Goal: Transaction & Acquisition: Purchase product/service

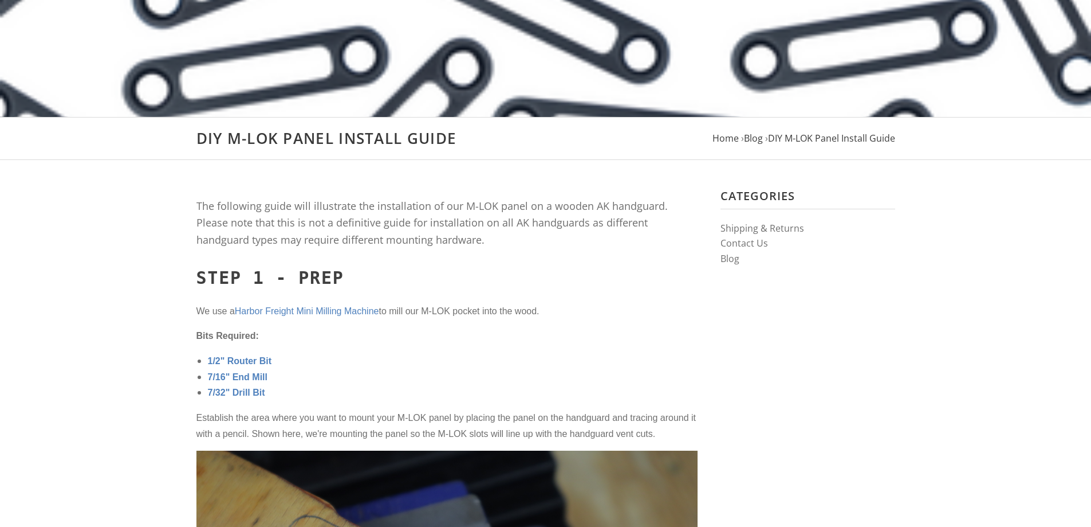
scroll to position [229, 0]
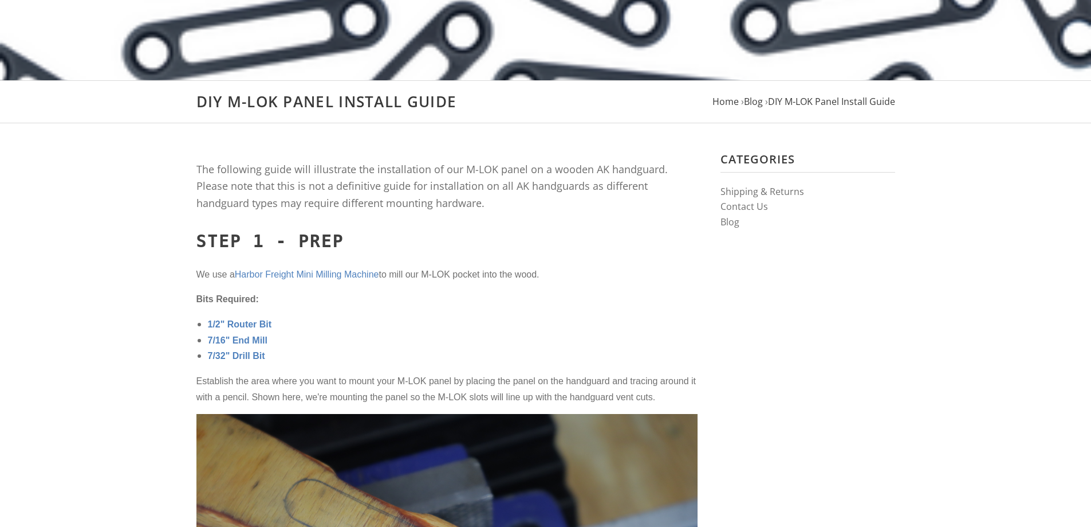
click at [362, 274] on span "Harbor Freight Mini Milling Machine" at bounding box center [307, 274] width 144 height 10
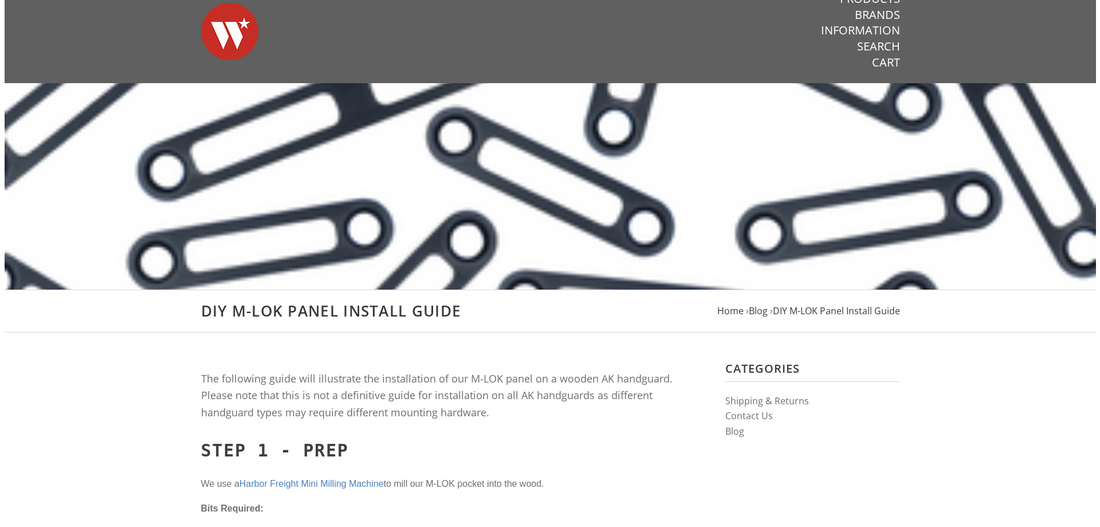
scroll to position [0, 0]
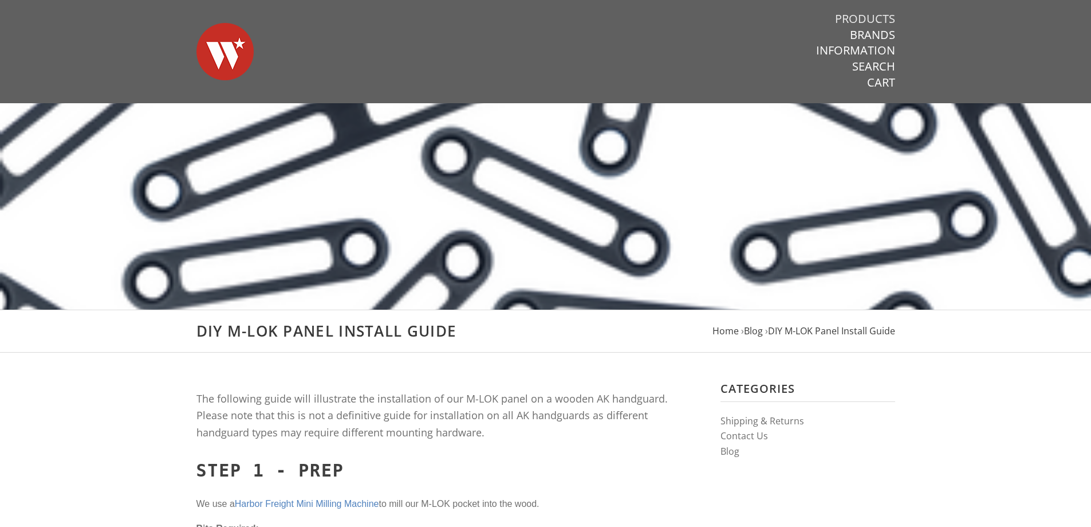
click at [878, 18] on link "Products" at bounding box center [865, 18] width 60 height 15
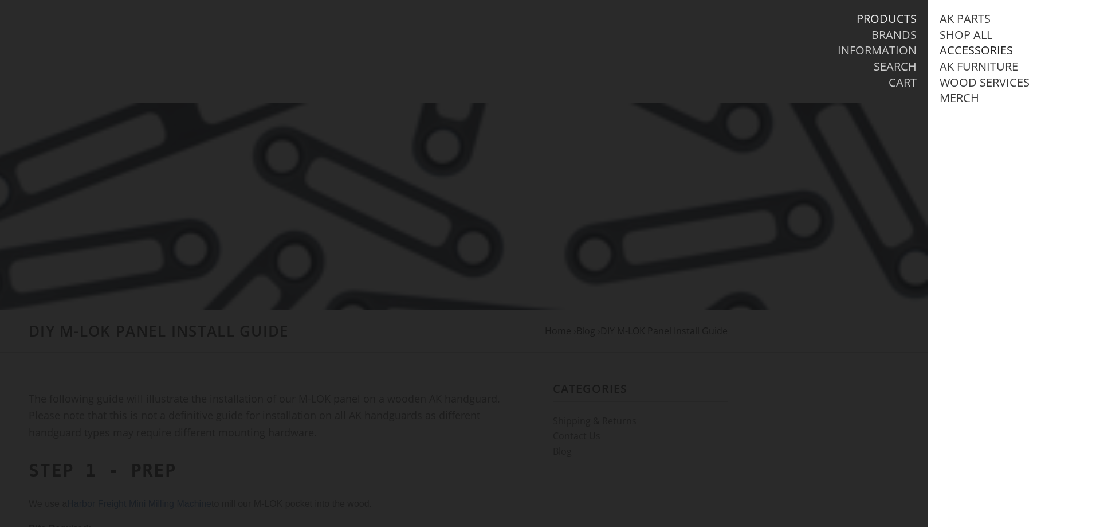
click at [966, 50] on link "Accessories" at bounding box center [976, 50] width 73 height 15
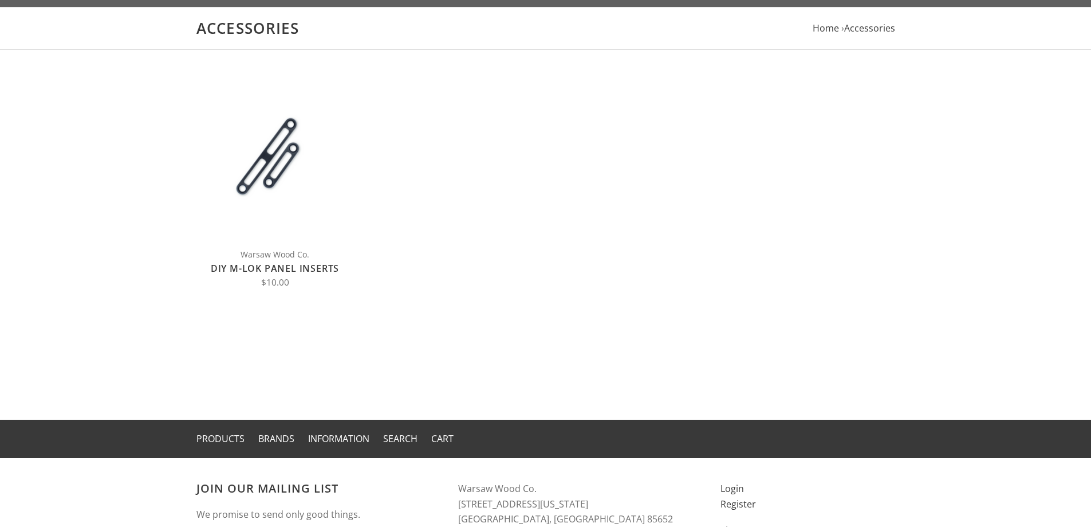
scroll to position [115, 0]
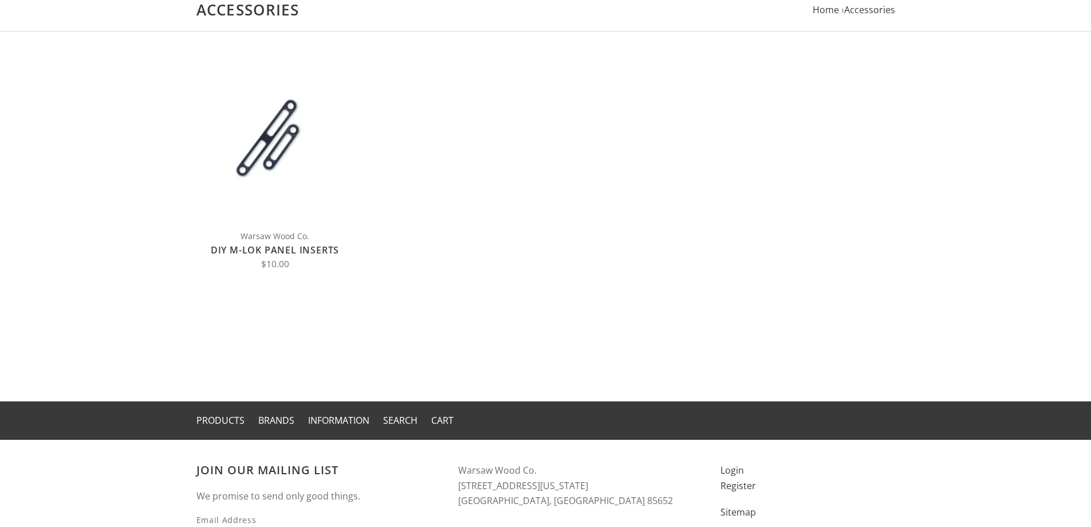
click at [305, 253] on link "DIY M-LOK Panel Inserts" at bounding box center [275, 250] width 128 height 13
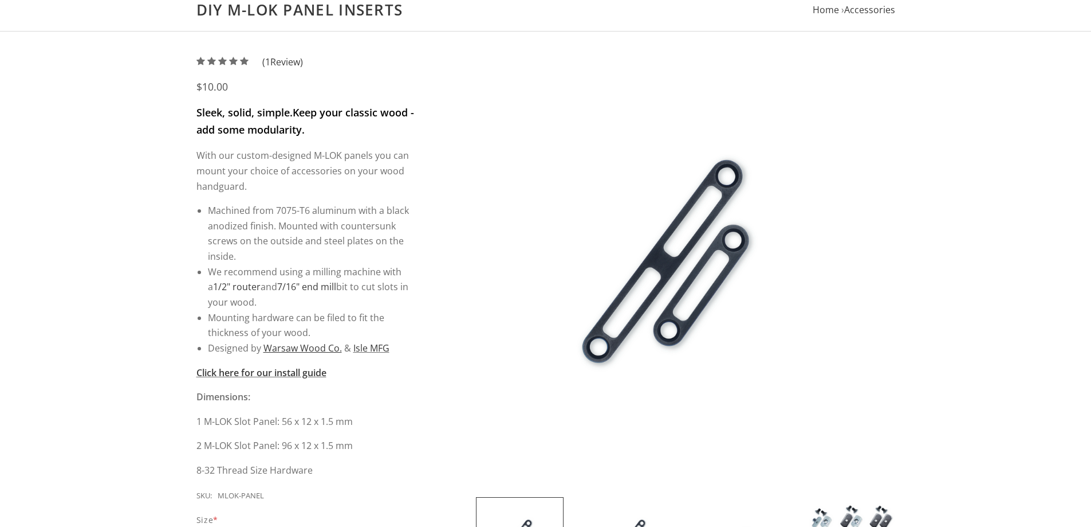
scroll to position [57, 0]
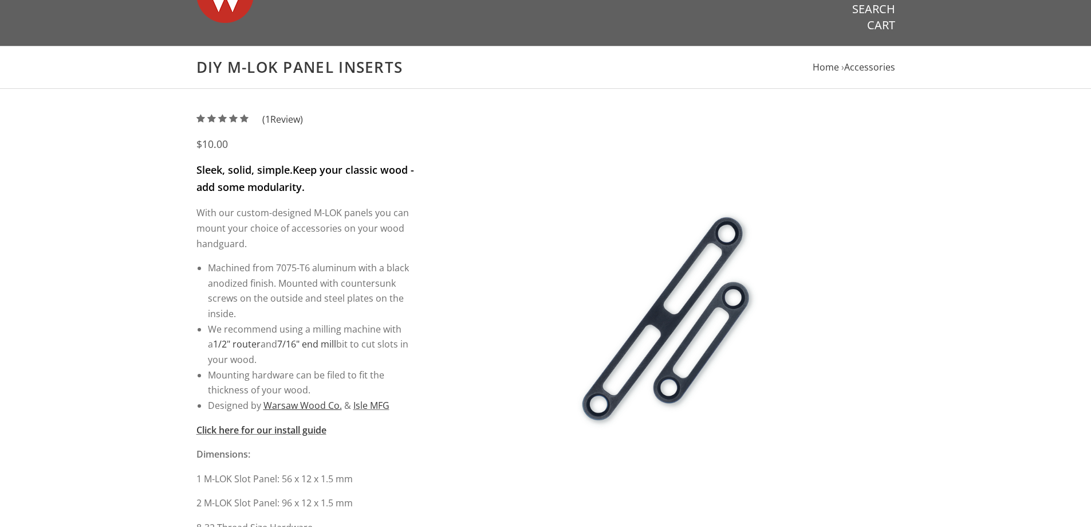
drag, startPoint x: 228, startPoint y: 68, endPoint x: 399, endPoint y: 68, distance: 171.3
click at [399, 68] on h1 "DIY M-LOK Panel Inserts" at bounding box center [546, 67] width 699 height 19
copy h1 "M-LOK Panel Inserts"
